Goal: Task Accomplishment & Management: Manage account settings

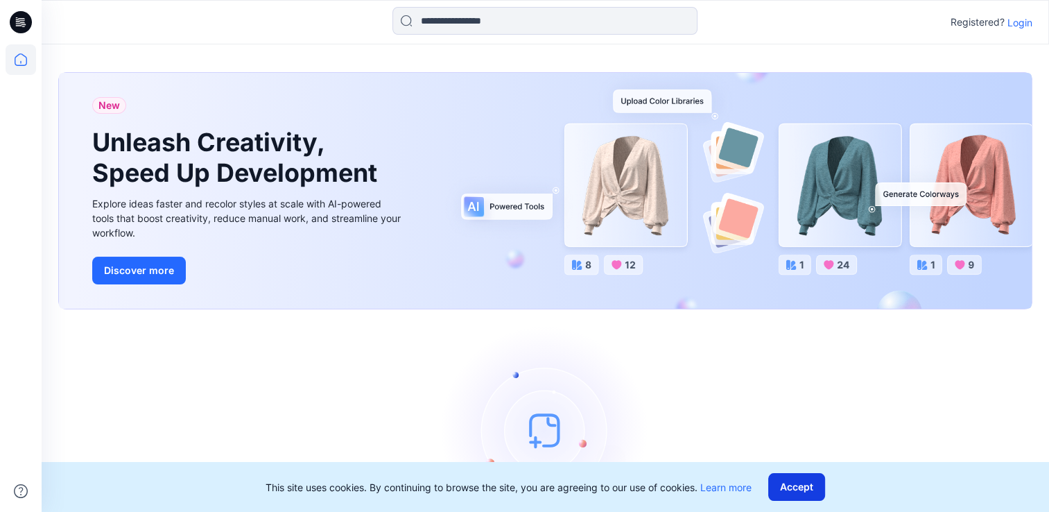
click at [791, 485] on button "Accept" at bounding box center [797, 487] width 57 height 28
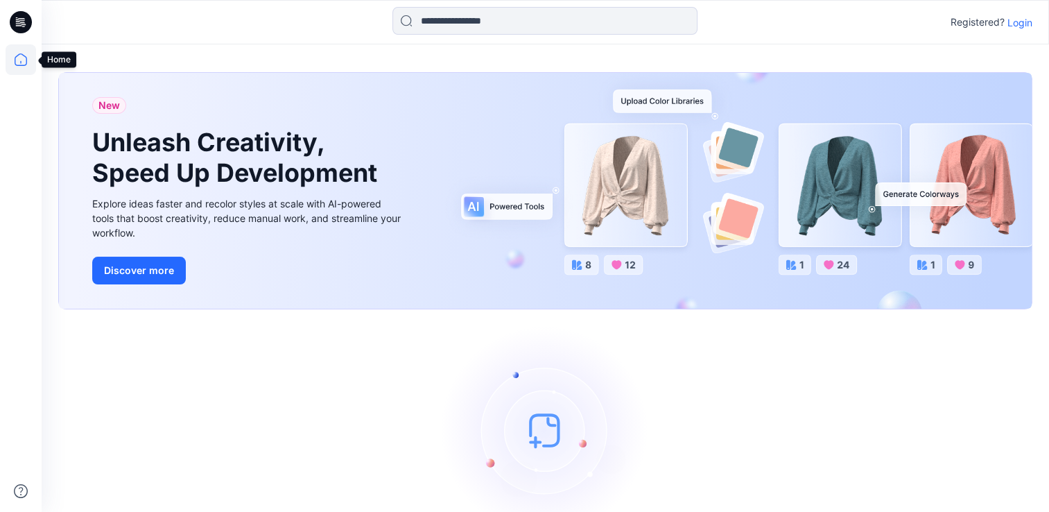
click at [21, 65] on icon at bounding box center [21, 59] width 31 height 31
click at [20, 22] on icon at bounding box center [21, 22] width 22 height 22
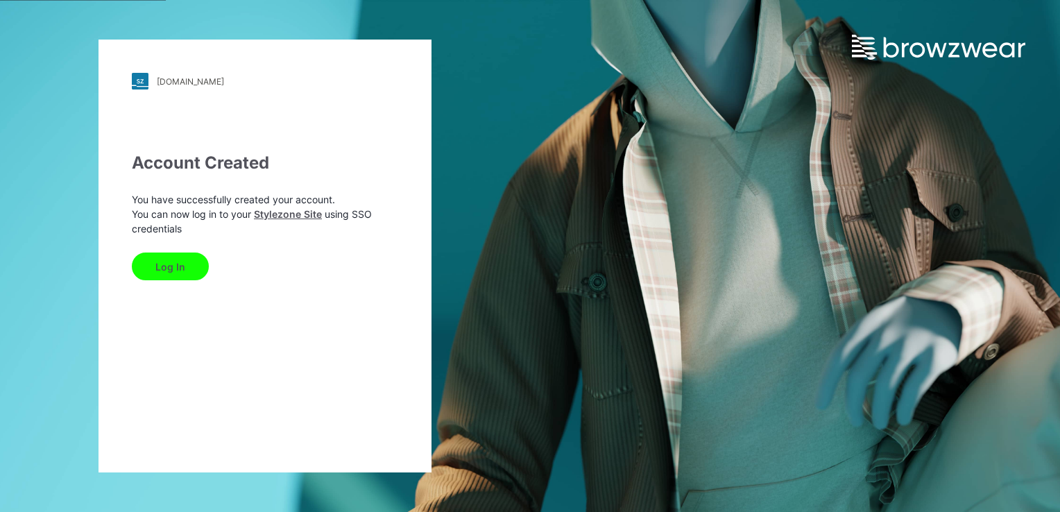
click at [169, 271] on button "Log In" at bounding box center [170, 266] width 77 height 28
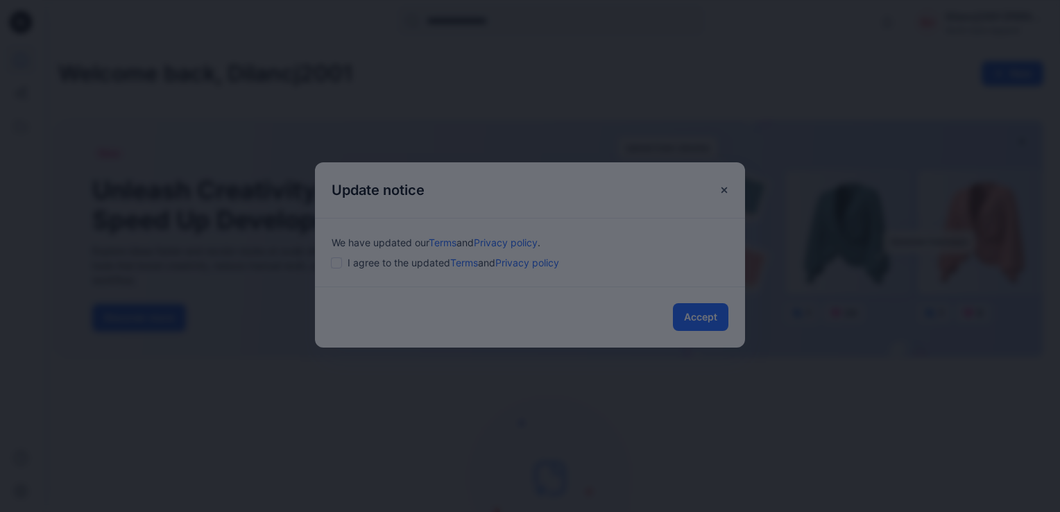
click at [684, 313] on div at bounding box center [530, 256] width 1060 height 512
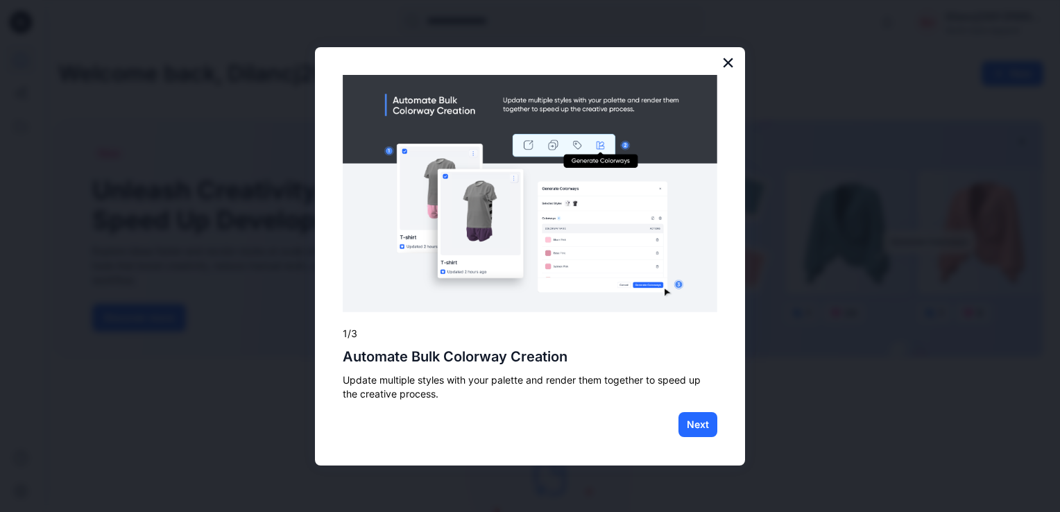
click at [727, 61] on button "×" at bounding box center [727, 62] width 13 height 22
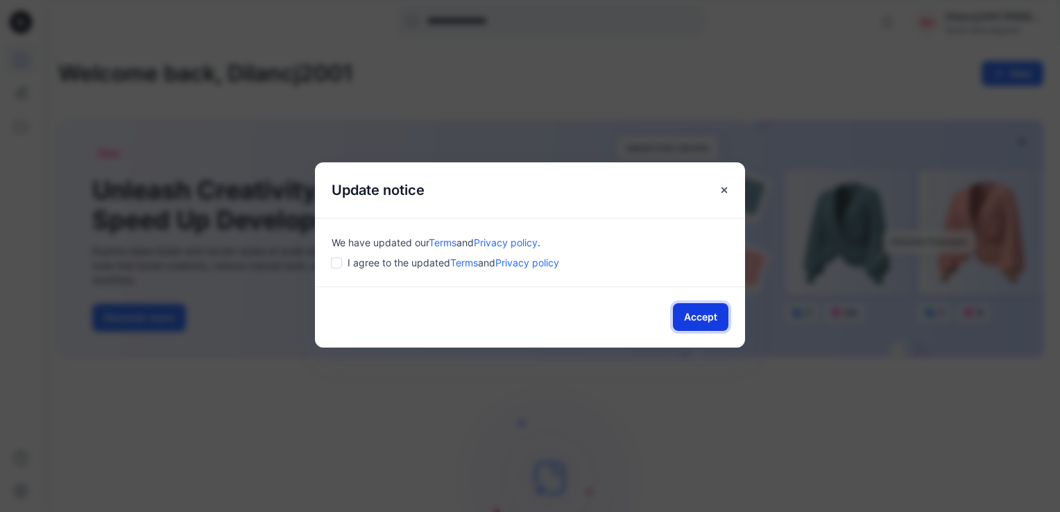
click at [714, 316] on button "Accept" at bounding box center [700, 317] width 55 height 28
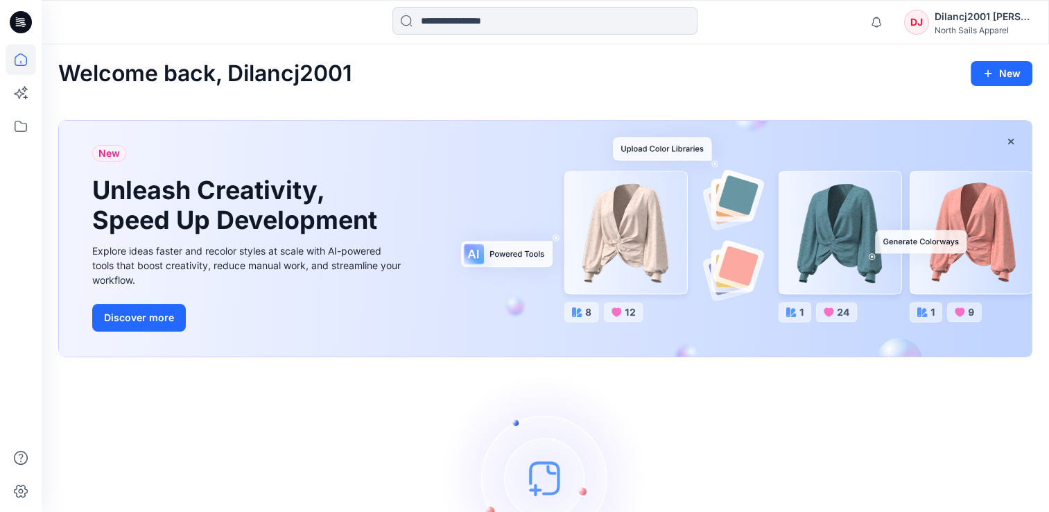
click at [988, 17] on div "Dilancj2001 [PERSON_NAME]" at bounding box center [983, 16] width 97 height 17
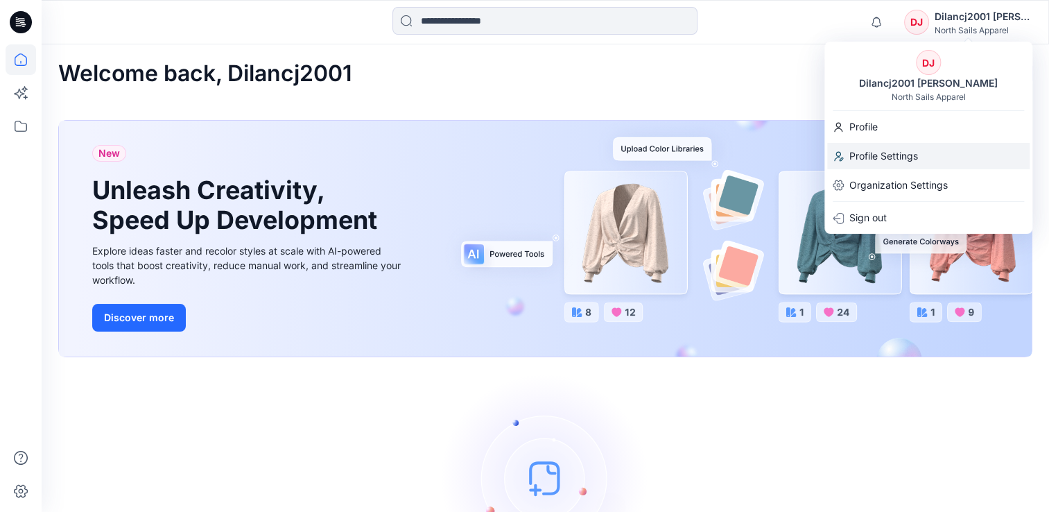
click at [880, 155] on p "Profile Settings" at bounding box center [884, 156] width 69 height 26
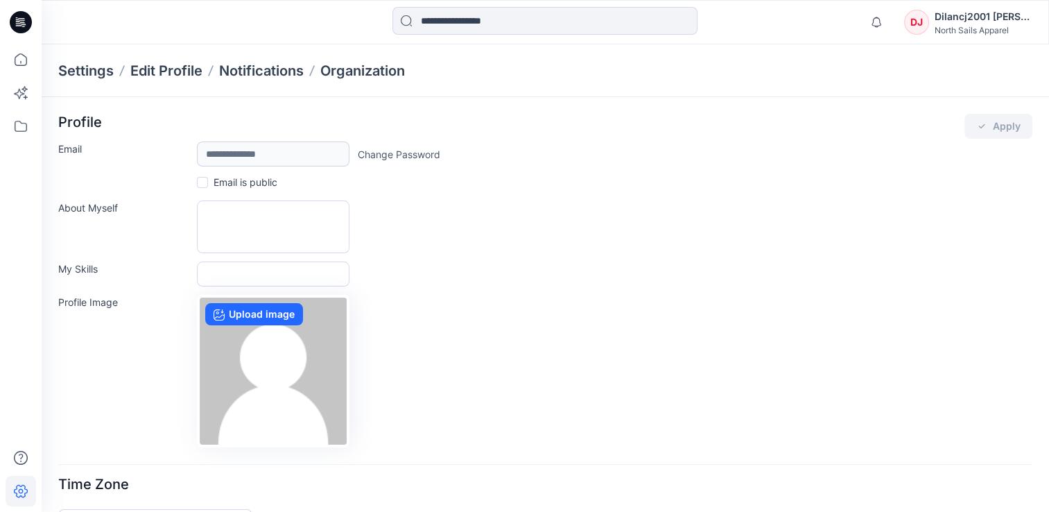
click at [949, 22] on div "Dilancj2001 [PERSON_NAME]" at bounding box center [983, 16] width 97 height 17
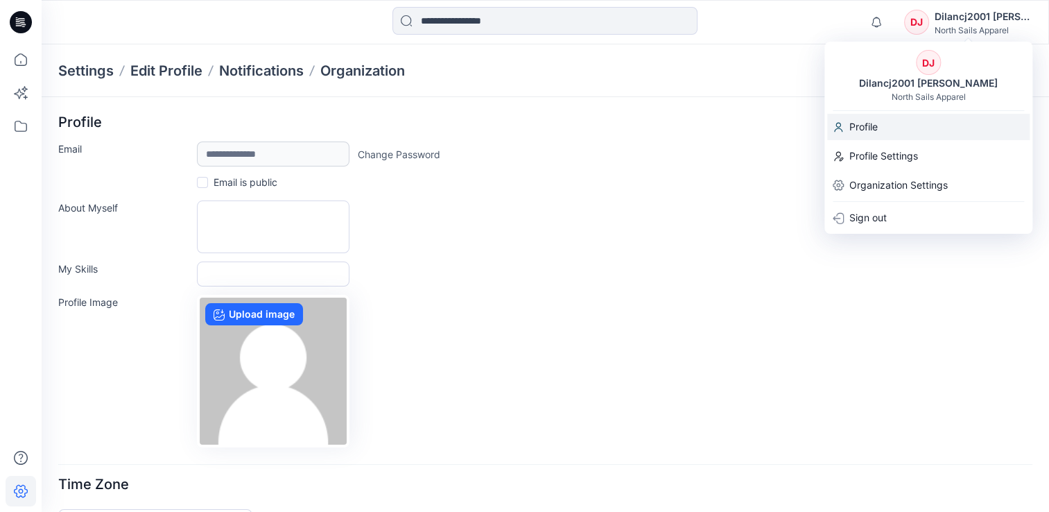
click at [868, 122] on p "Profile" at bounding box center [864, 127] width 28 height 26
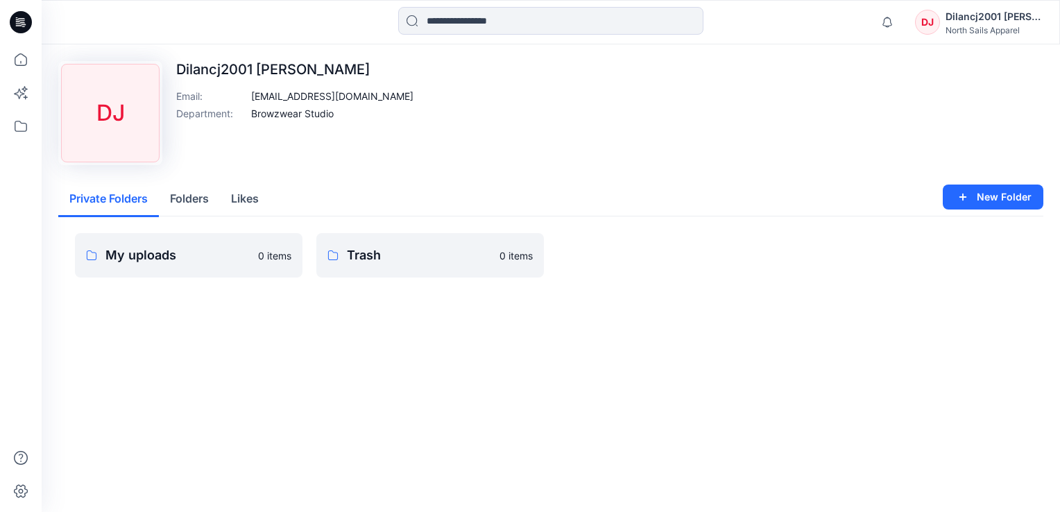
click at [928, 25] on div "DJ" at bounding box center [927, 22] width 25 height 25
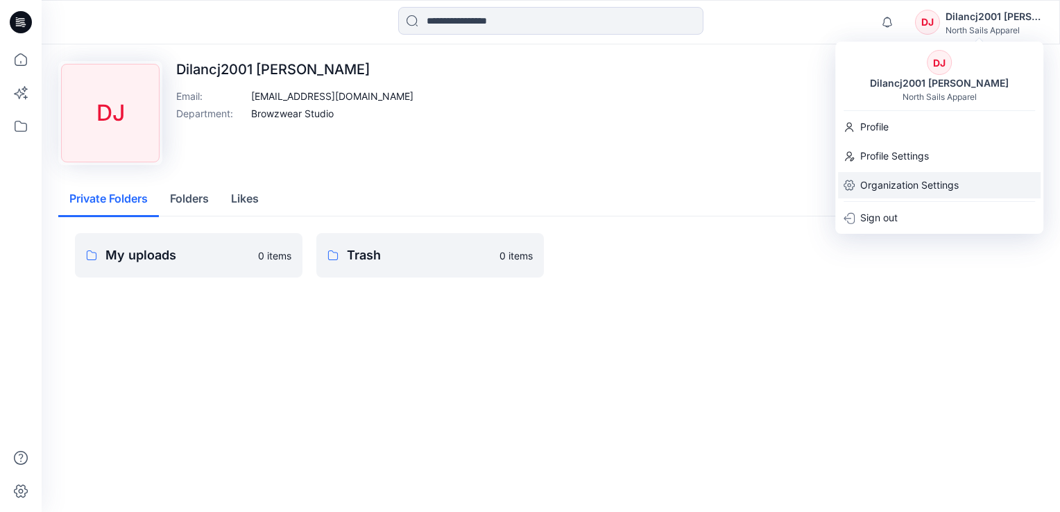
click at [895, 182] on p "Organization Settings" at bounding box center [909, 185] width 98 height 26
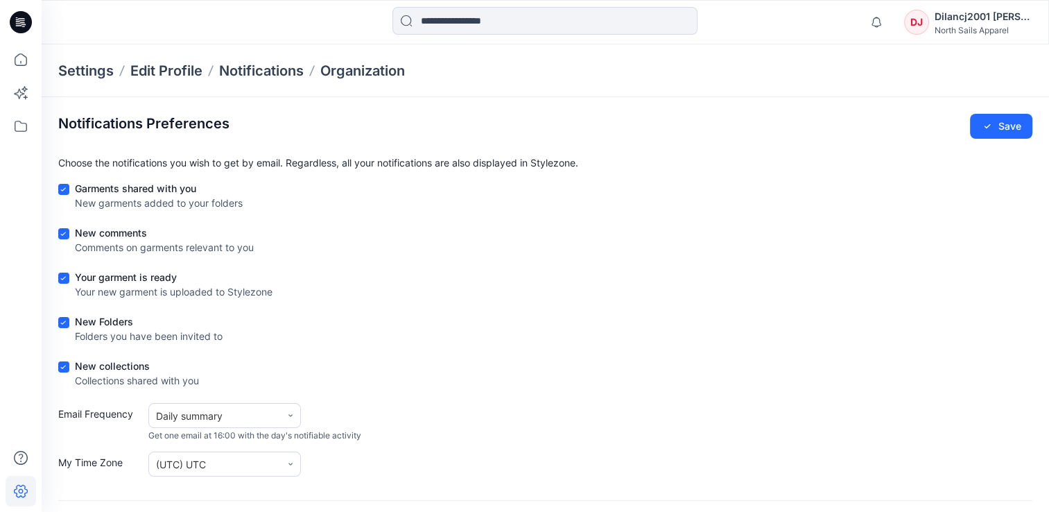
click at [935, 23] on div "Dilancj2001 [PERSON_NAME]" at bounding box center [983, 16] width 97 height 17
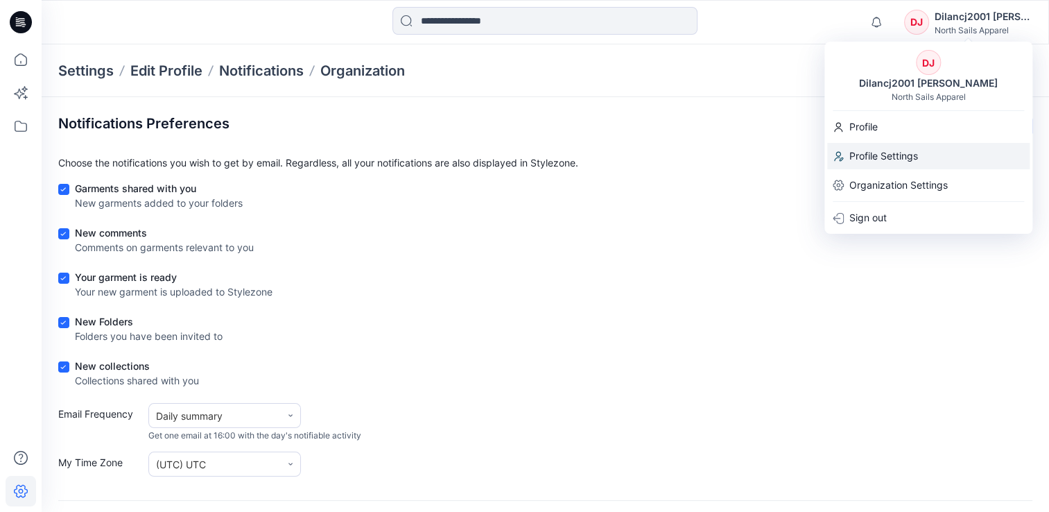
click at [877, 155] on p "Profile Settings" at bounding box center [884, 156] width 69 height 26
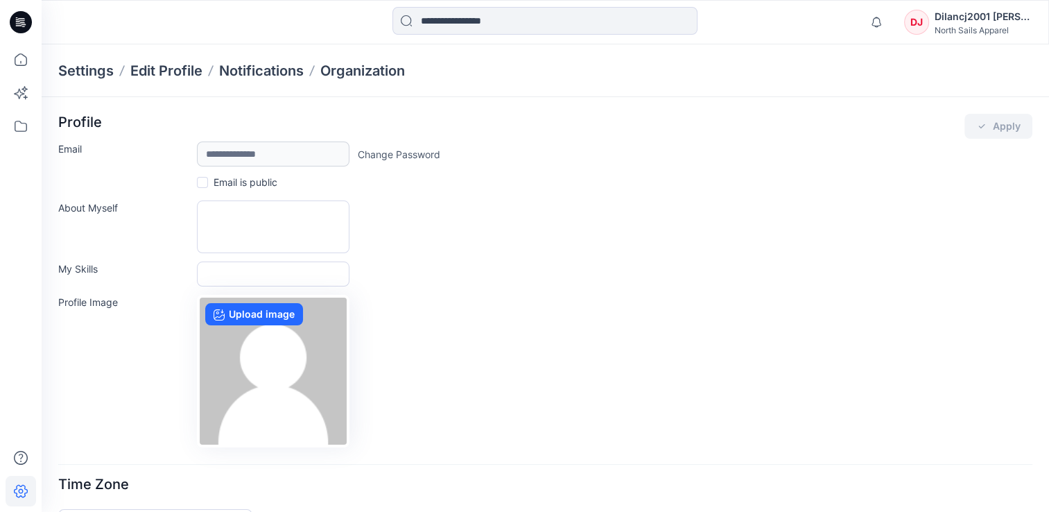
scroll to position [39, 0]
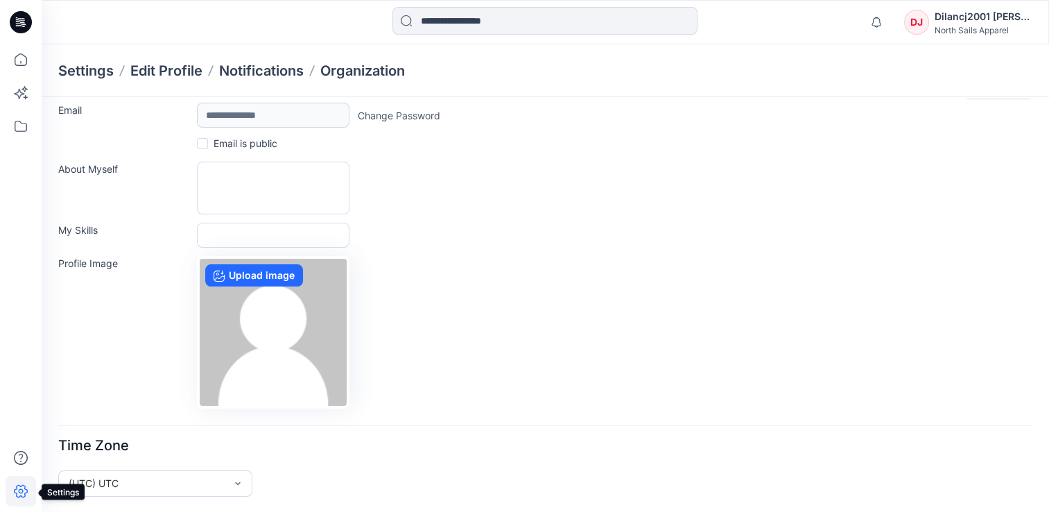
click at [17, 495] on icon at bounding box center [21, 491] width 31 height 31
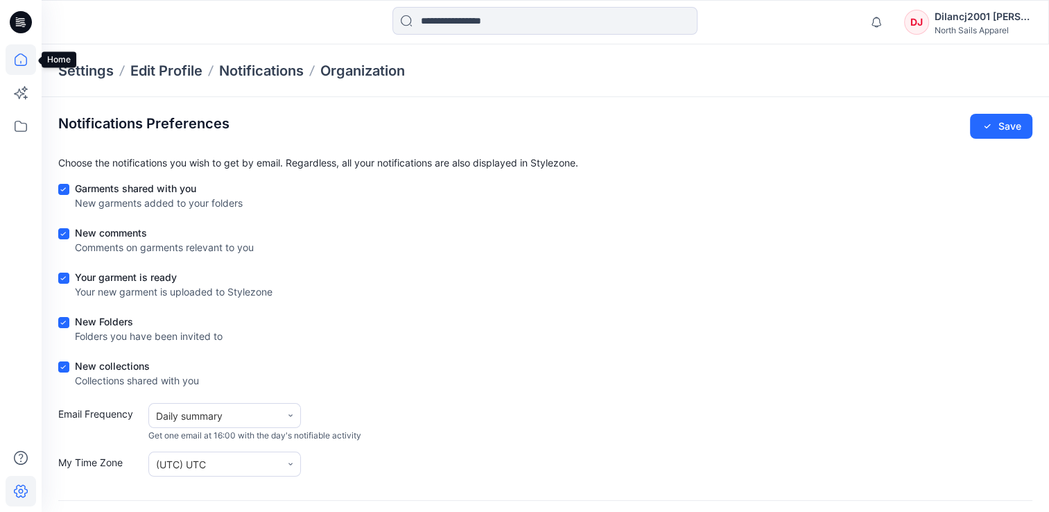
click at [16, 68] on icon at bounding box center [21, 59] width 31 height 31
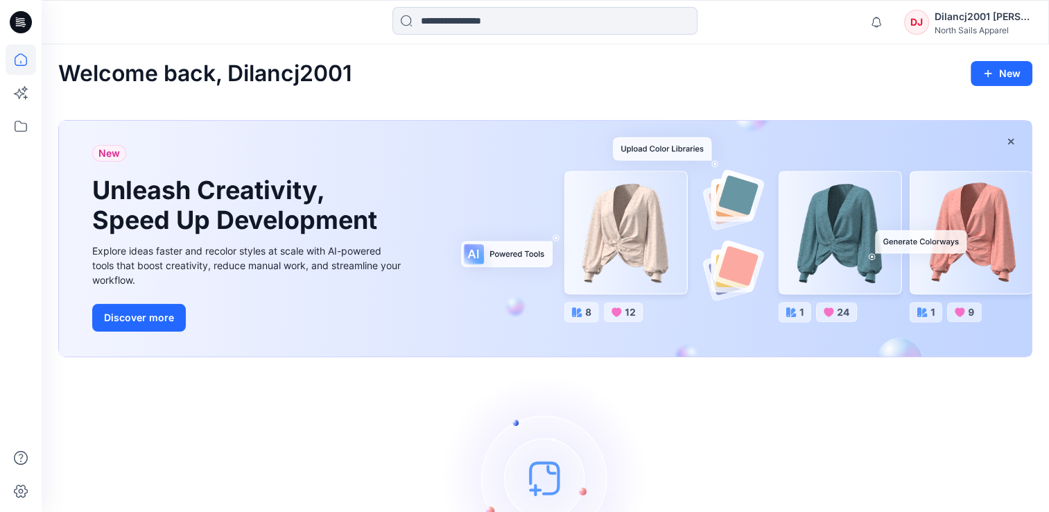
click at [959, 17] on div "Dilancj2001 [PERSON_NAME]" at bounding box center [983, 16] width 97 height 17
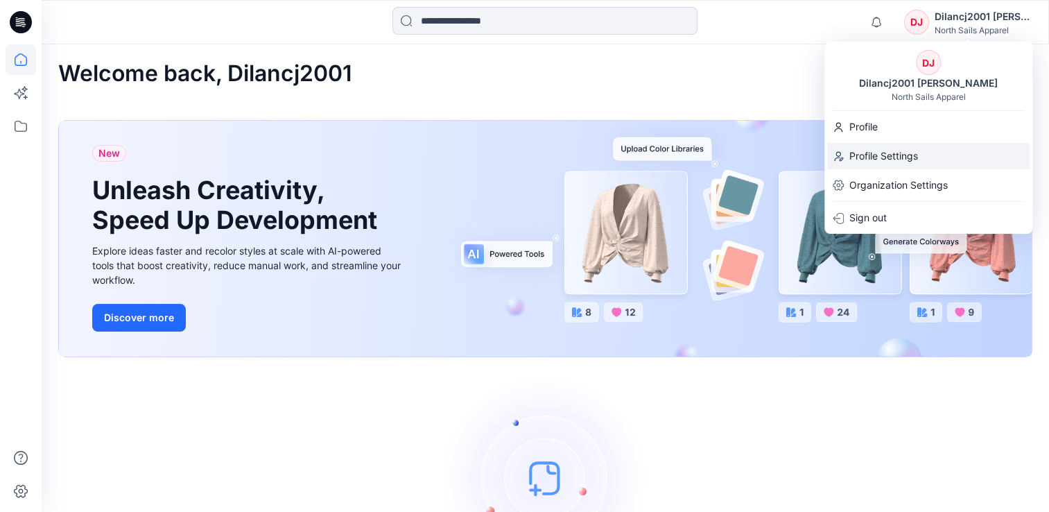
click at [884, 153] on p "Profile Settings" at bounding box center [884, 156] width 69 height 26
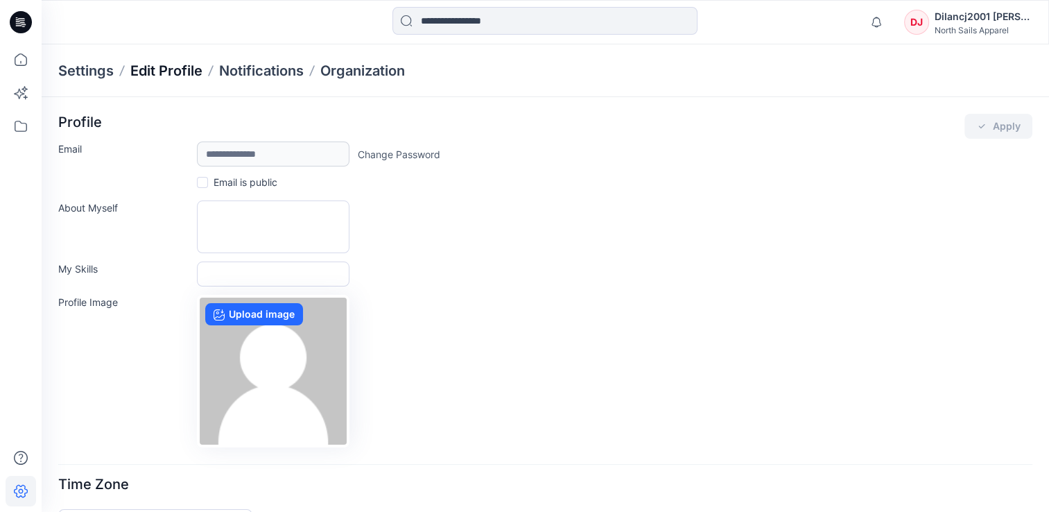
click at [155, 74] on p "Edit Profile" at bounding box center [166, 70] width 72 height 19
click at [251, 74] on p "Notifications" at bounding box center [261, 70] width 85 height 19
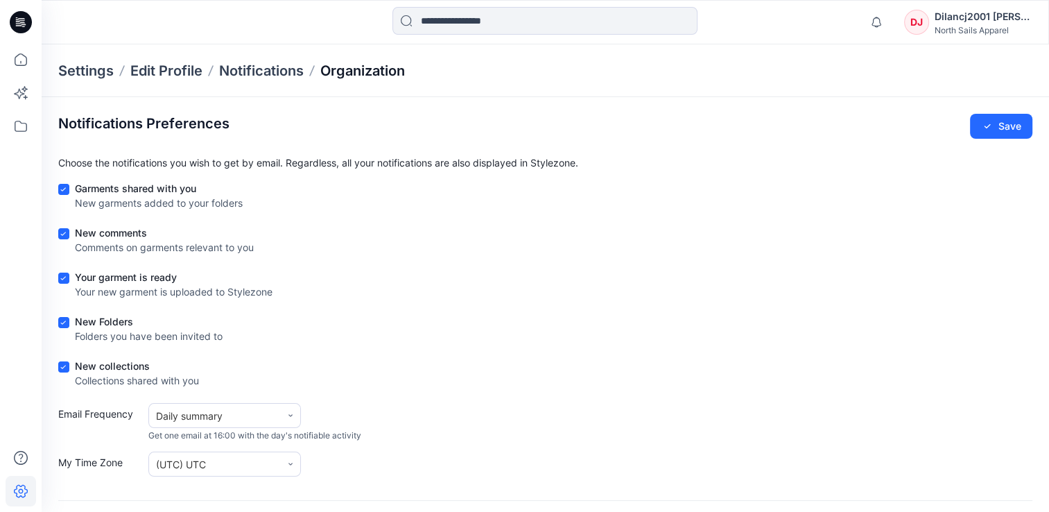
click at [356, 74] on p "Organization" at bounding box center [362, 70] width 85 height 19
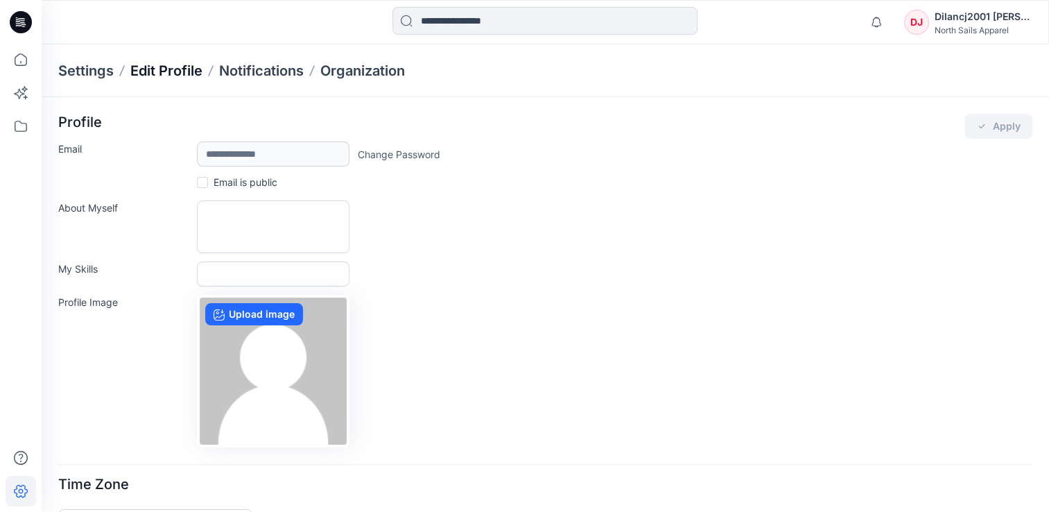
click at [169, 74] on p "Edit Profile" at bounding box center [166, 70] width 72 height 19
click at [166, 69] on p "Edit Profile" at bounding box center [166, 70] width 72 height 19
click at [367, 71] on p "Organization" at bounding box center [362, 70] width 85 height 19
click at [89, 68] on p "Settings" at bounding box center [85, 70] width 55 height 19
click at [175, 71] on p "Edit Profile" at bounding box center [166, 70] width 72 height 19
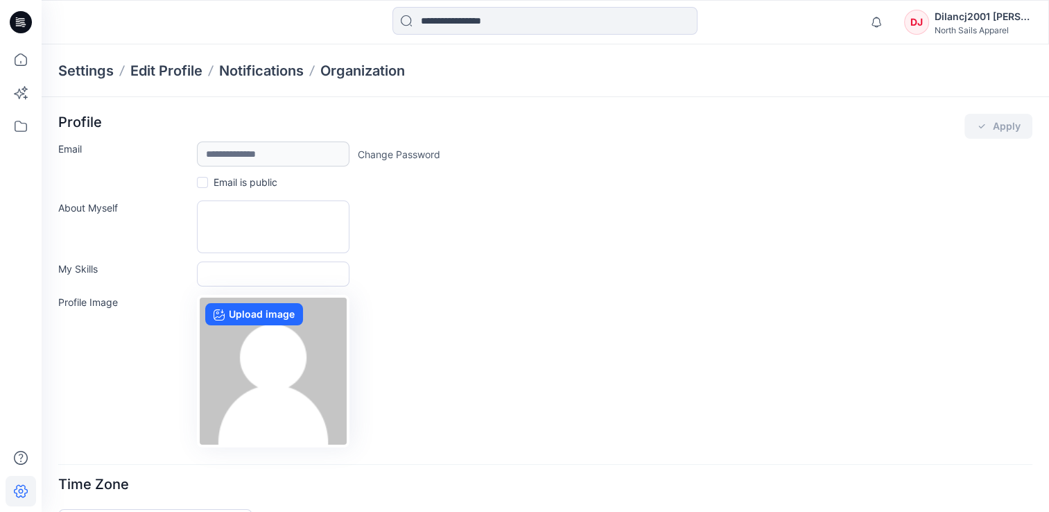
click at [974, 22] on div "Dilancj2001 [PERSON_NAME]" at bounding box center [983, 16] width 97 height 17
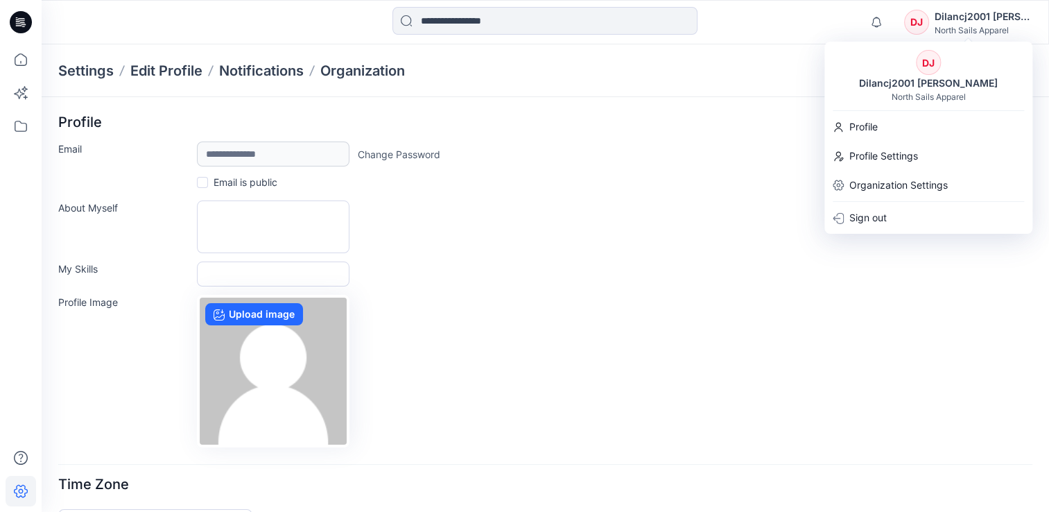
click at [1024, 16] on div "Dilancj2001 [PERSON_NAME]" at bounding box center [983, 16] width 97 height 17
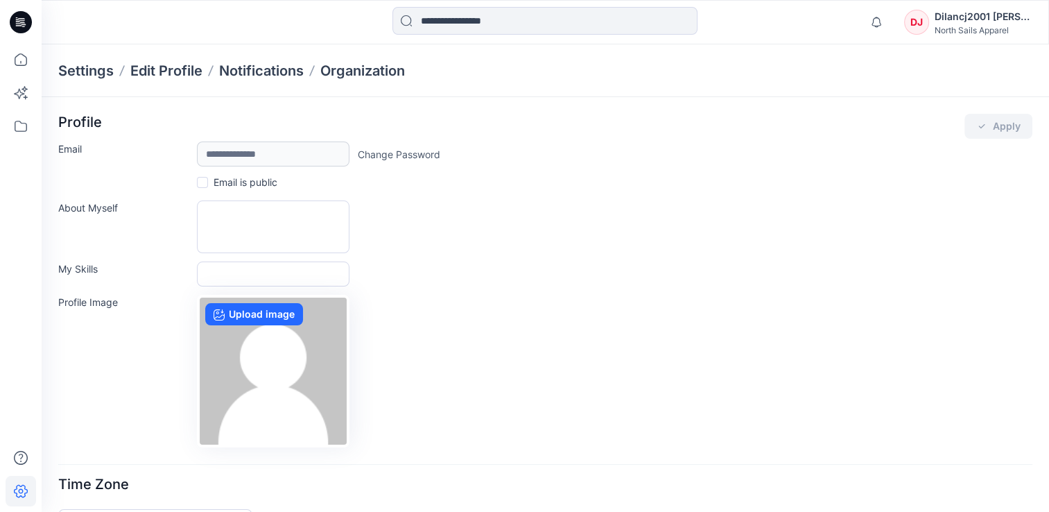
click at [1024, 16] on div "Dilancj2001 [PERSON_NAME]" at bounding box center [983, 16] width 97 height 17
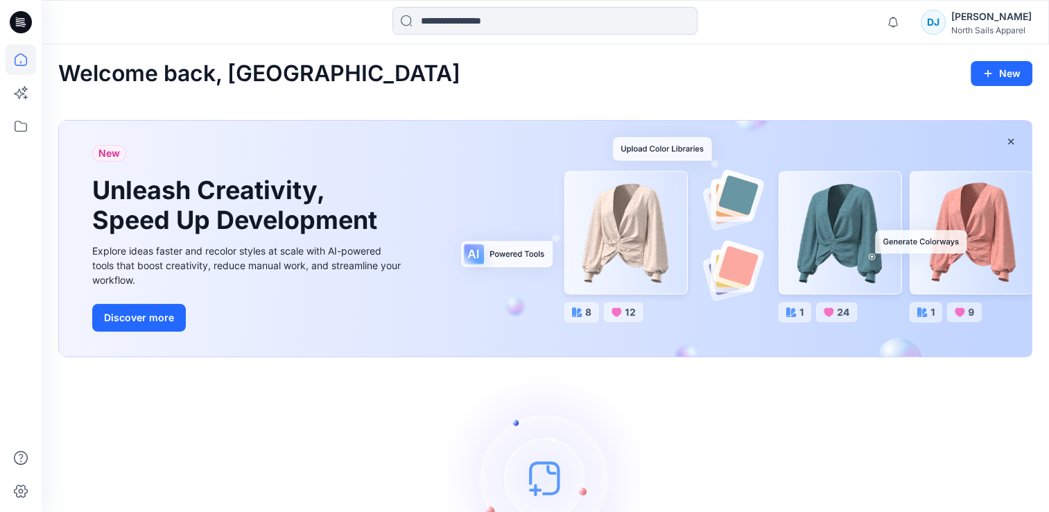
click at [991, 28] on div "North Sails Apparel" at bounding box center [992, 30] width 80 height 10
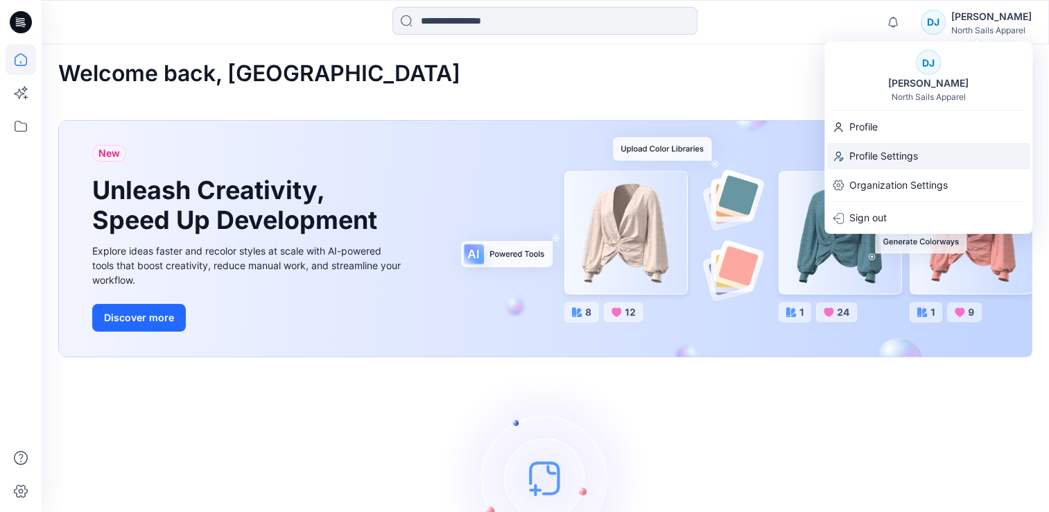
click at [902, 148] on p "Profile Settings" at bounding box center [884, 156] width 69 height 26
